Goal: Information Seeking & Learning: Learn about a topic

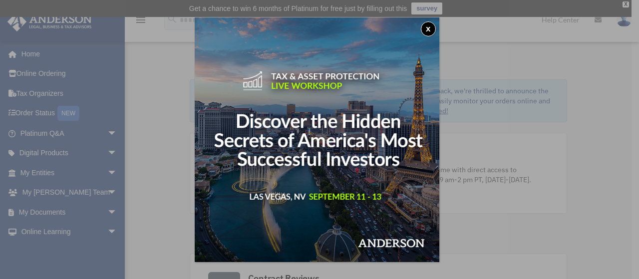
click at [434, 28] on button "x" at bounding box center [428, 28] width 15 height 15
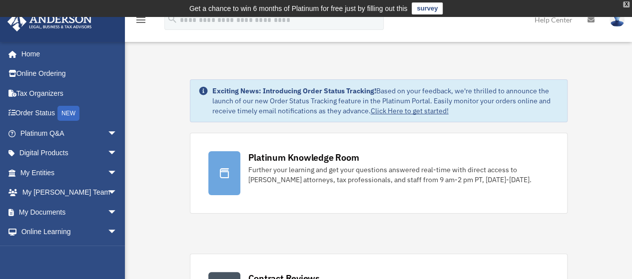
click at [624, 2] on div "X" at bounding box center [626, 4] width 6 height 6
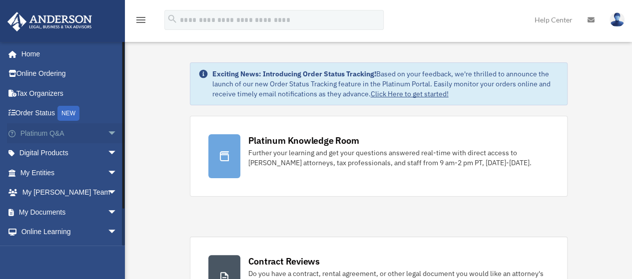
click at [107, 133] on span "arrow_drop_down" at bounding box center [117, 133] width 20 height 20
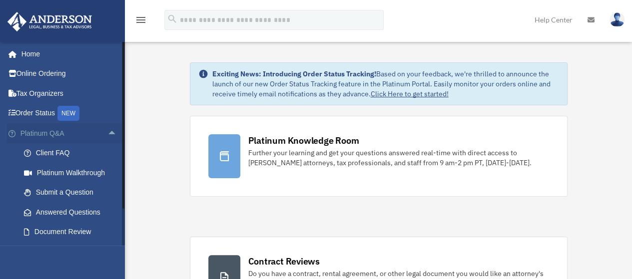
click at [107, 133] on span "arrow_drop_up" at bounding box center [117, 133] width 20 height 20
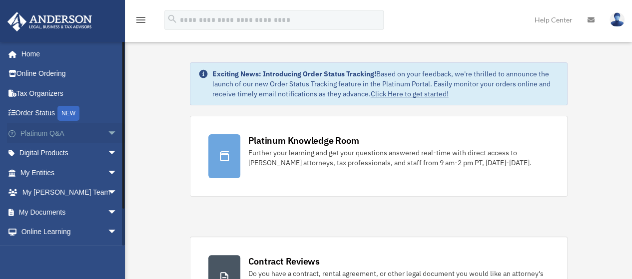
click at [107, 133] on span "arrow_drop_down" at bounding box center [117, 133] width 20 height 20
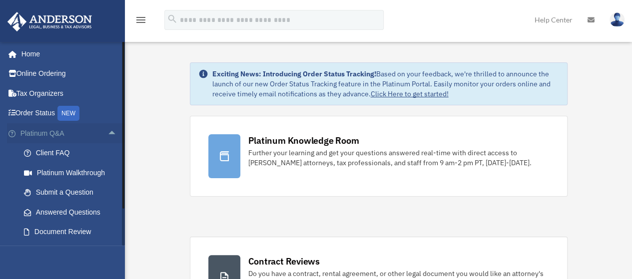
click at [107, 133] on span "arrow_drop_up" at bounding box center [117, 133] width 20 height 20
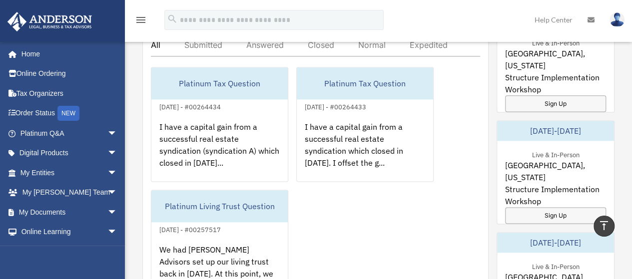
scroll to position [612, 0]
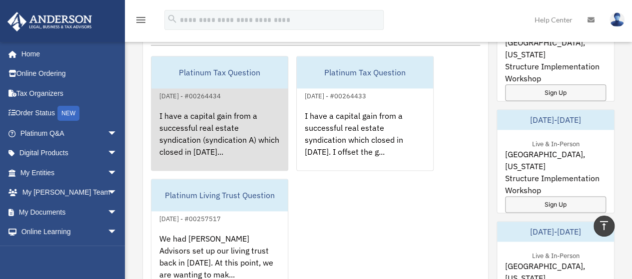
click at [204, 125] on div "I have a capital gain from a successful real estate syndication (syndication A)…" at bounding box center [219, 141] width 136 height 78
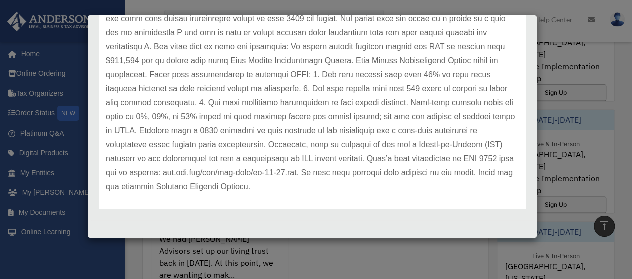
scroll to position [0, 0]
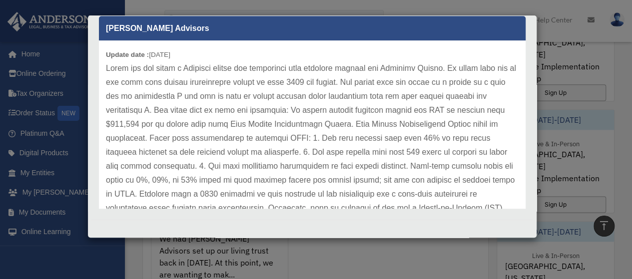
click at [464, 252] on div "Case Detail × Platinum Tax Question Case Number 00264434 Created Date [DATE] St…" at bounding box center [316, 139] width 632 height 279
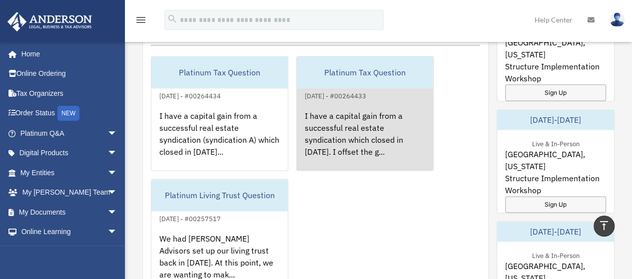
click at [341, 121] on div "I have a capital gain from a successful real estate syndication which closed in…" at bounding box center [365, 141] width 136 height 78
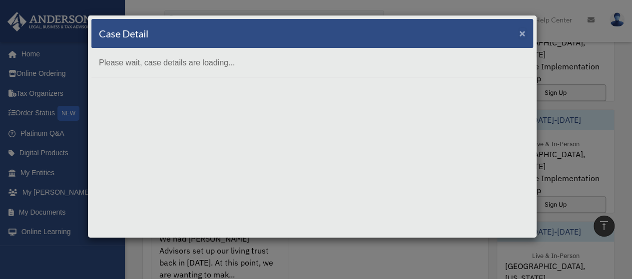
click at [520, 30] on span "×" at bounding box center [522, 32] width 6 height 11
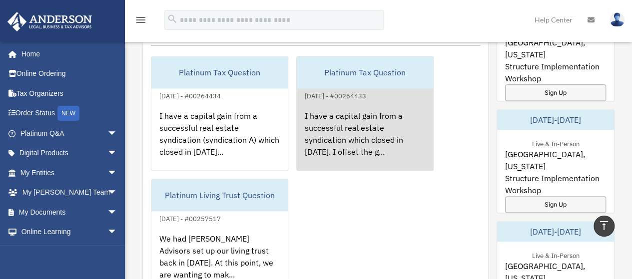
drag, startPoint x: 372, startPoint y: 108, endPoint x: 344, endPoint y: 131, distance: 36.5
click at [344, 131] on div "I have a capital gain from a successful real estate syndication which closed in…" at bounding box center [365, 141] width 136 height 78
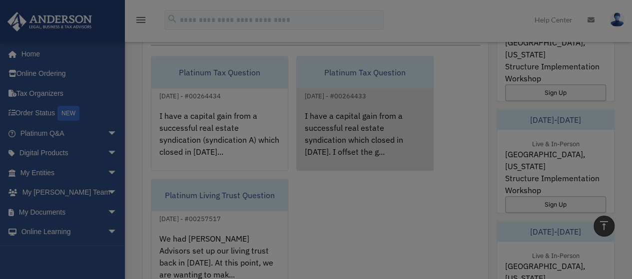
click at [0, 0] on div "Case Detail × Please wait, case details are loading..." at bounding box center [0, 0] width 0 height 0
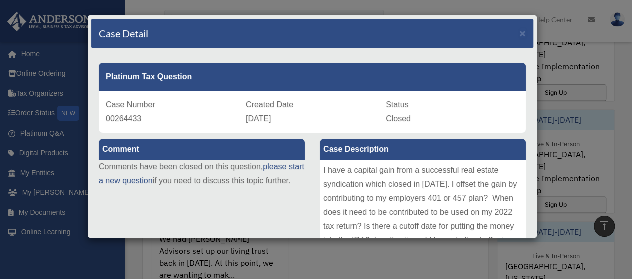
click at [496, 188] on div "I have a capital gain from a successful real estate syndication which closed in…" at bounding box center [423, 235] width 206 height 150
click at [519, 31] on span "×" at bounding box center [522, 32] width 6 height 11
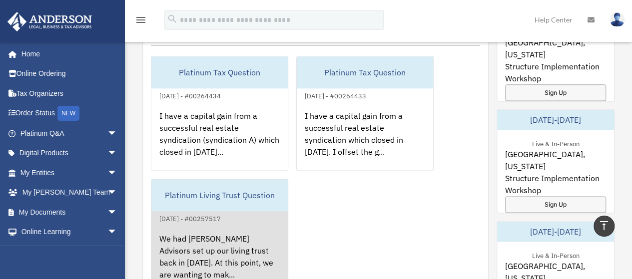
click at [194, 247] on div "We had [PERSON_NAME] Advisors set up our living trust back in [DATE]. At this p…" at bounding box center [219, 264] width 136 height 78
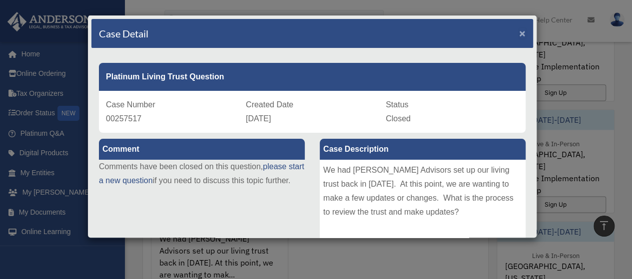
click at [519, 28] on span "×" at bounding box center [522, 32] width 6 height 11
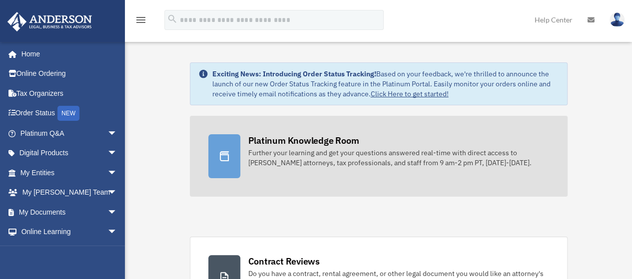
click at [261, 140] on div "Platinum Knowledge Room" at bounding box center [303, 140] width 111 height 12
